Goal: Task Accomplishment & Management: Manage account settings

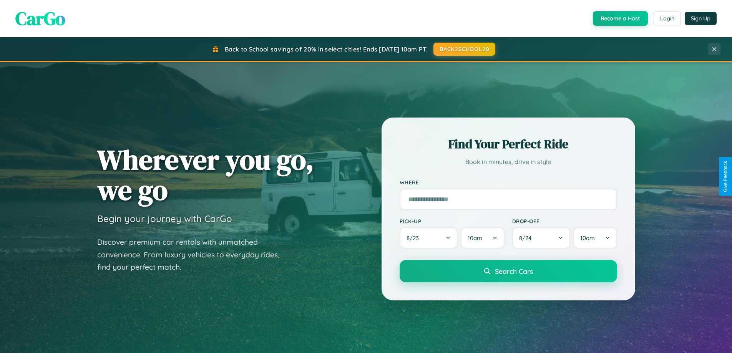
scroll to position [529, 0]
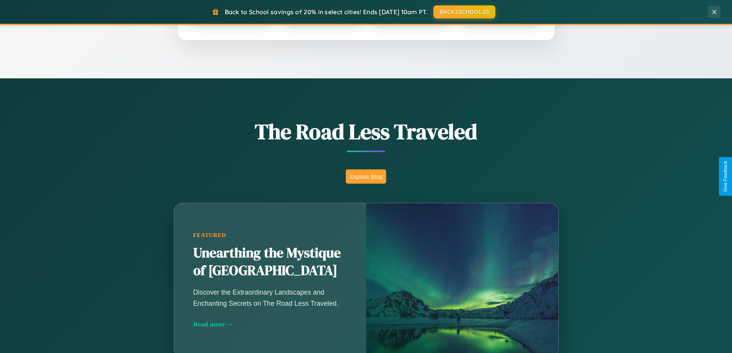
click at [366, 176] on button "Explore Blog" at bounding box center [366, 177] width 40 height 14
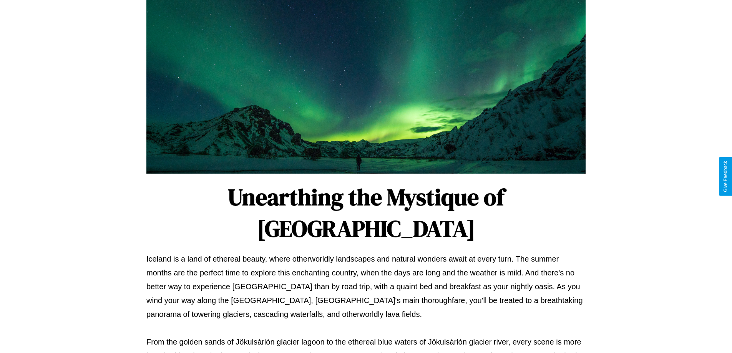
scroll to position [249, 0]
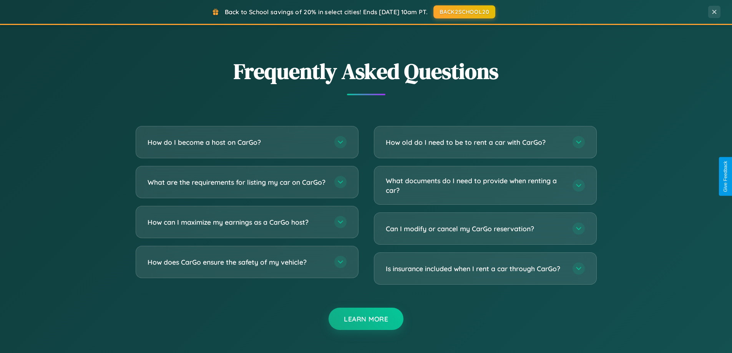
scroll to position [1479, 0]
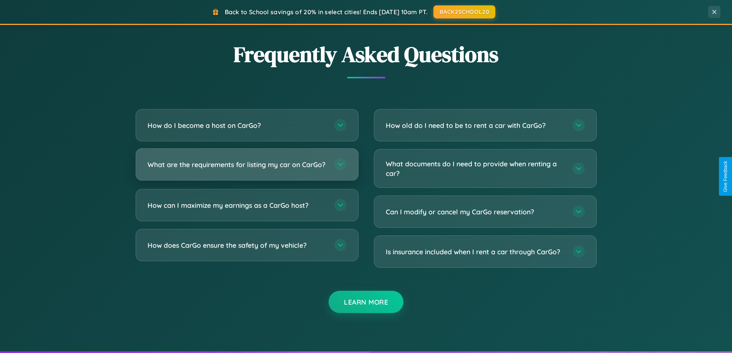
click at [247, 168] on h3 "What are the requirements for listing my car on CarGo?" at bounding box center [237, 165] width 179 height 10
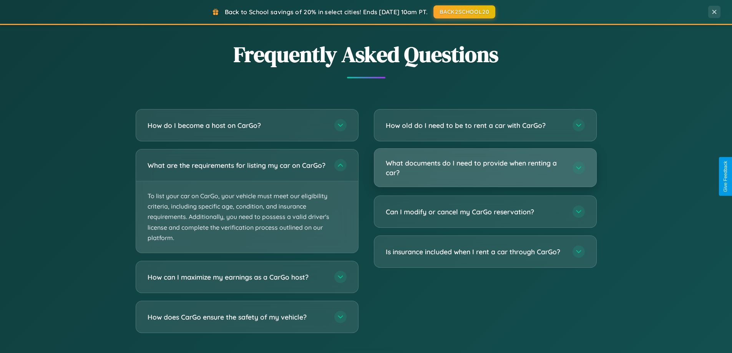
click at [485, 168] on h3 "What documents do I need to provide when renting a car?" at bounding box center [475, 167] width 179 height 19
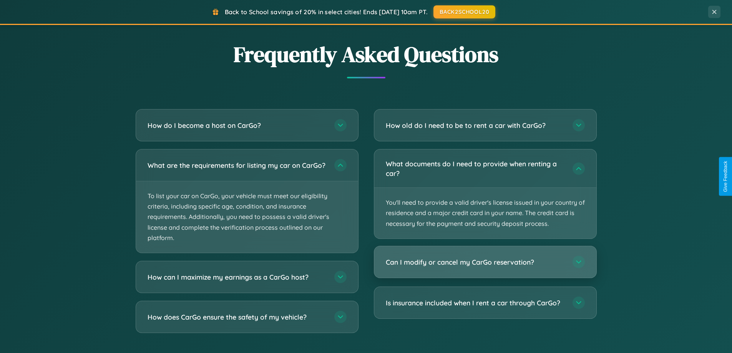
click at [485, 263] on h3 "Can I modify or cancel my CarGo reservation?" at bounding box center [475, 263] width 179 height 10
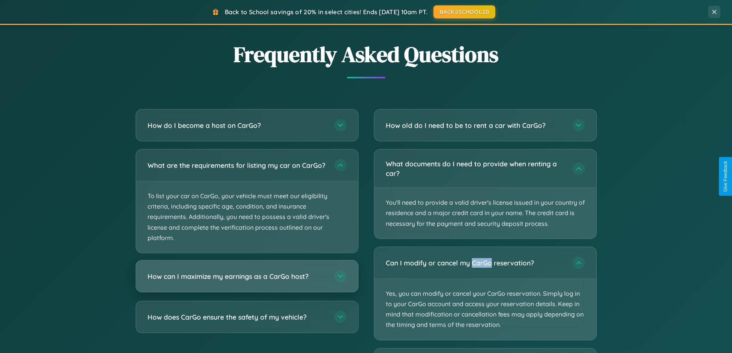
click at [247, 281] on h3 "How can I maximize my earnings as a CarGo host?" at bounding box center [237, 277] width 179 height 10
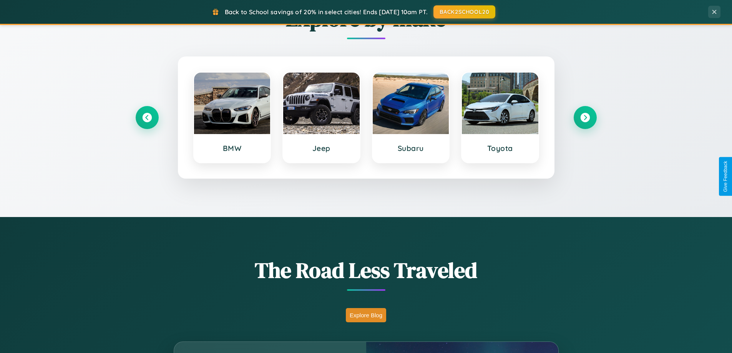
scroll to position [0, 0]
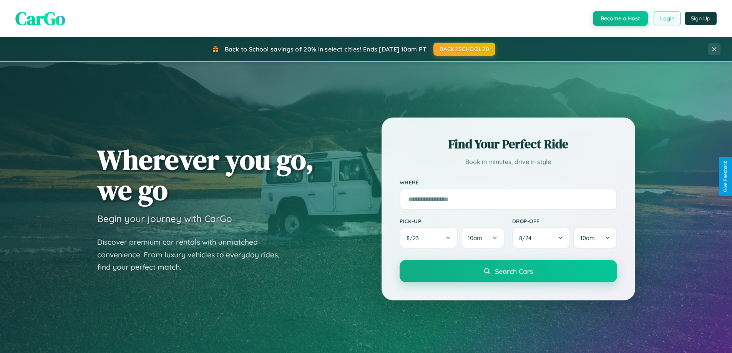
click at [667, 18] on button "Login" at bounding box center [667, 19] width 27 height 14
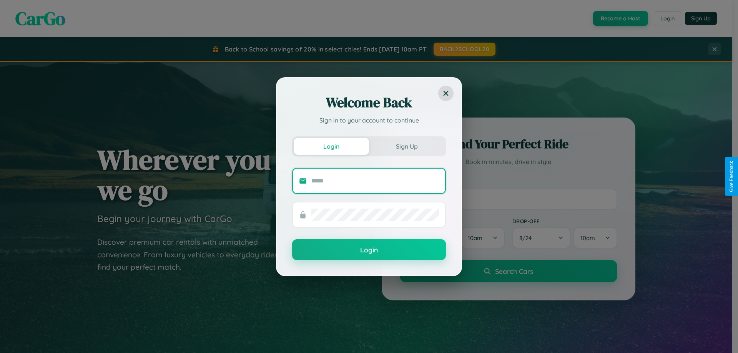
click at [375, 181] on input "text" at bounding box center [375, 181] width 128 height 12
type input "**********"
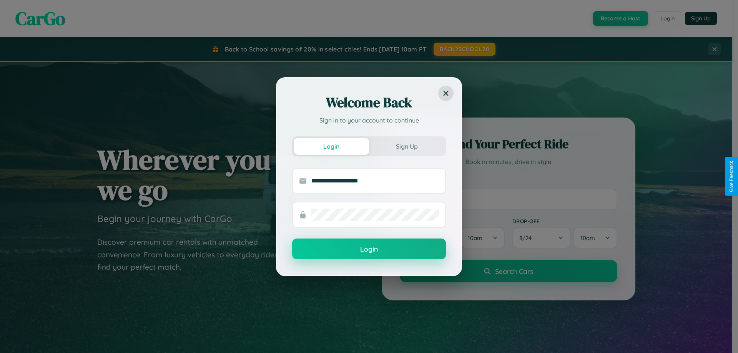
click at [369, 249] on button "Login" at bounding box center [369, 249] width 154 height 21
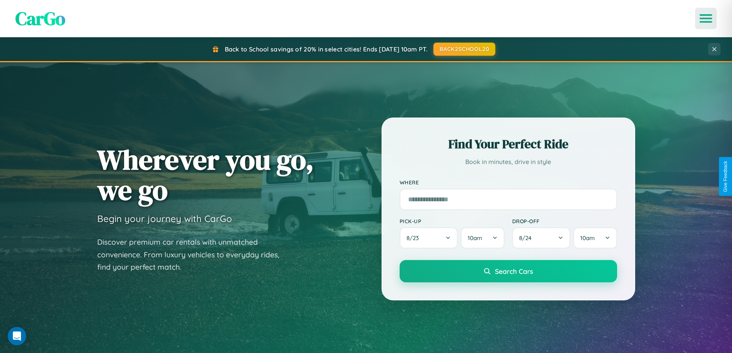
click at [706, 18] on icon "Open menu" at bounding box center [706, 18] width 11 height 7
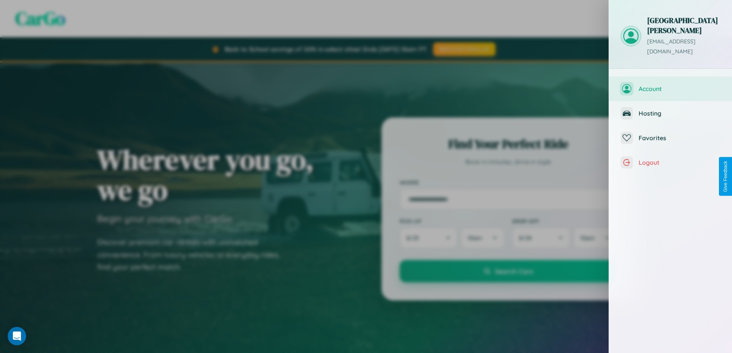
click at [671, 85] on span "Account" at bounding box center [680, 89] width 82 height 8
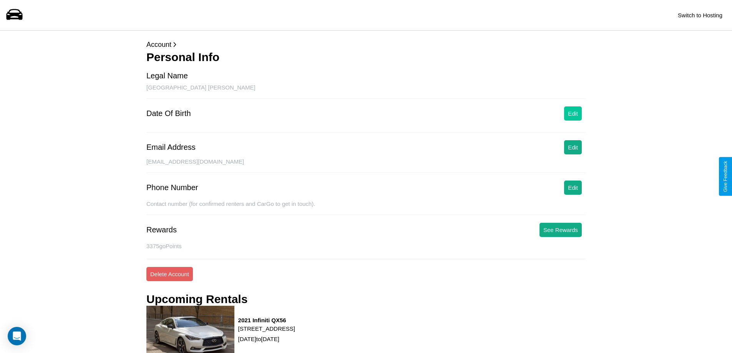
click at [573, 113] on button "Edit" at bounding box center [573, 113] width 18 height 14
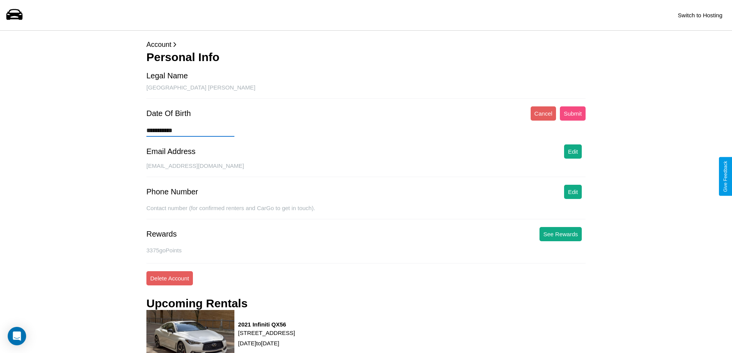
type input "**********"
click at [573, 113] on button "Submit" at bounding box center [573, 113] width 26 height 14
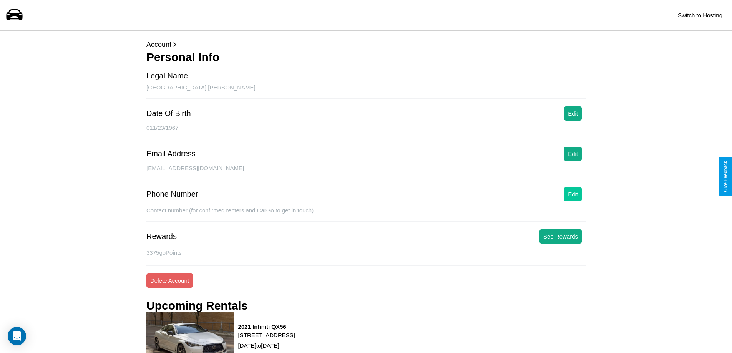
click at [573, 194] on button "Edit" at bounding box center [573, 194] width 18 height 14
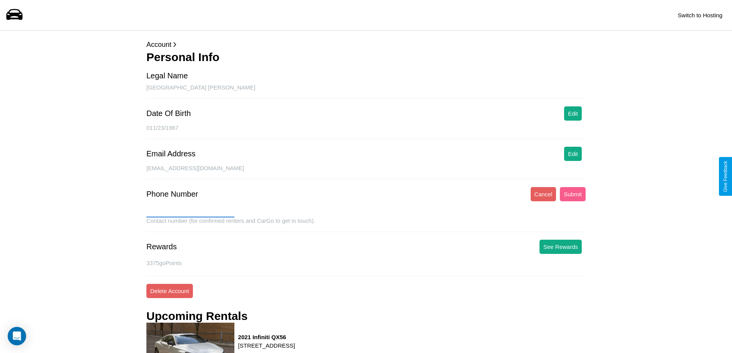
click at [190, 211] on input "text" at bounding box center [190, 211] width 88 height 12
type input "**********"
click at [573, 194] on button "Submit" at bounding box center [573, 194] width 26 height 14
